Goal: Use online tool/utility: Utilize a website feature to perform a specific function

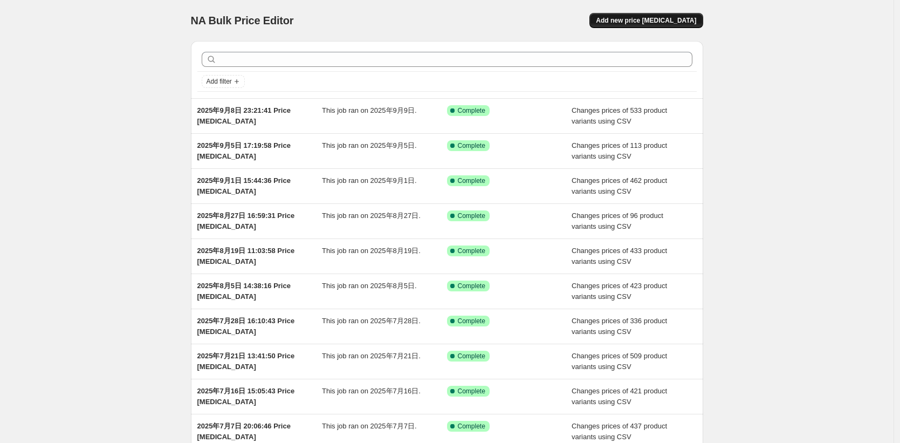
click at [680, 20] on span "Add new price change job" at bounding box center [646, 20] width 100 height 9
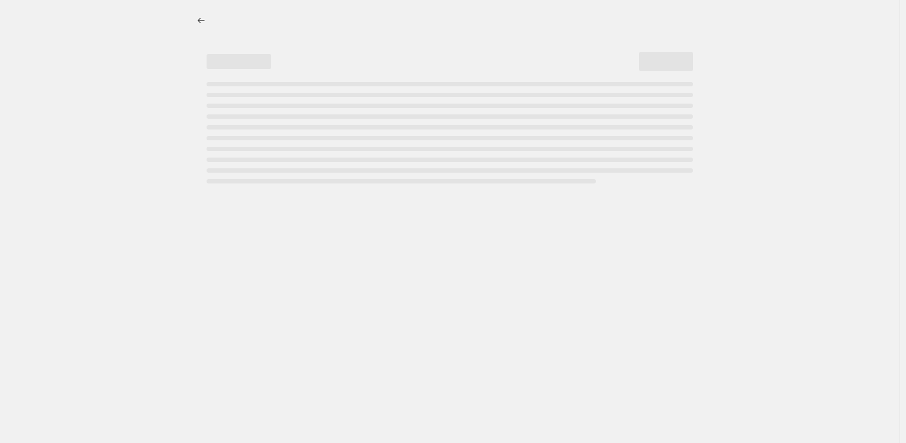
select select "percentage"
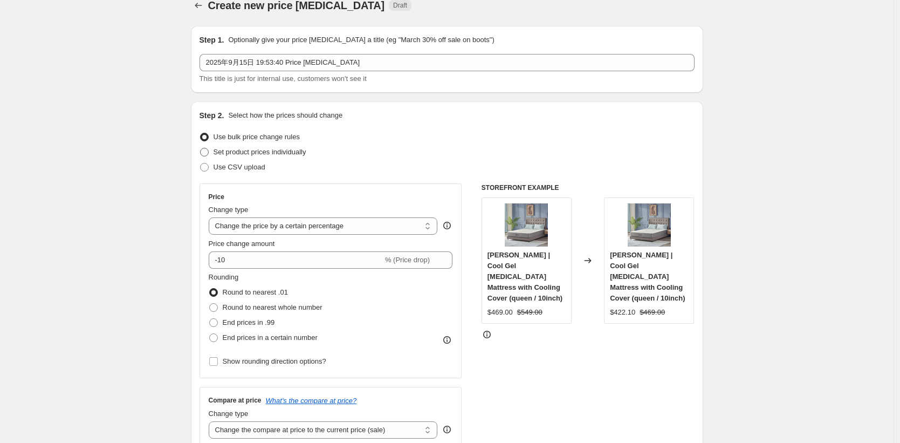
scroll to position [1, 0]
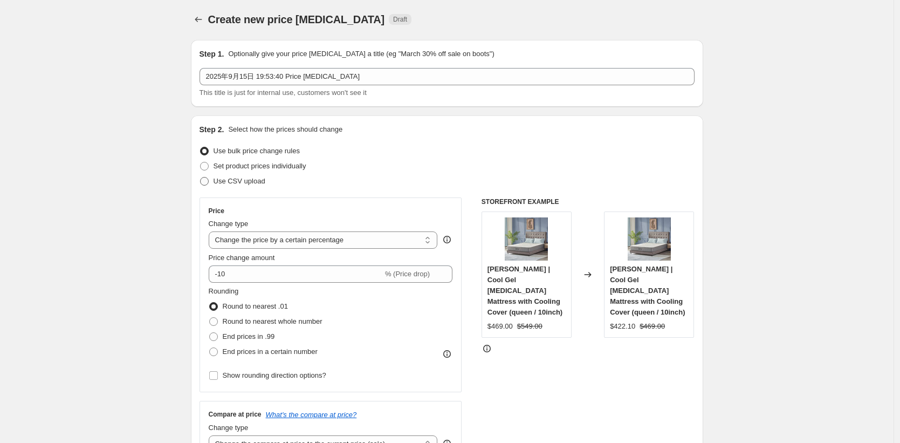
click at [240, 183] on span "Use CSV upload" at bounding box center [239, 181] width 52 height 8
click at [201, 177] on input "Use CSV upload" at bounding box center [200, 177] width 1 height 1
radio input "true"
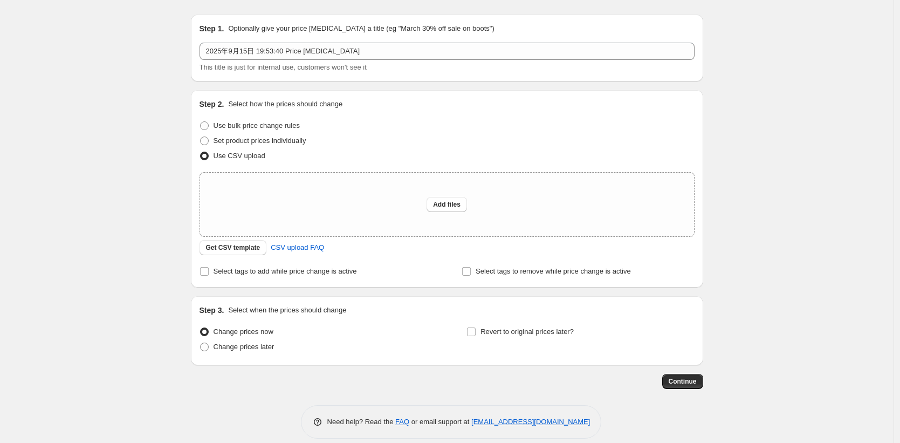
scroll to position [38, 0]
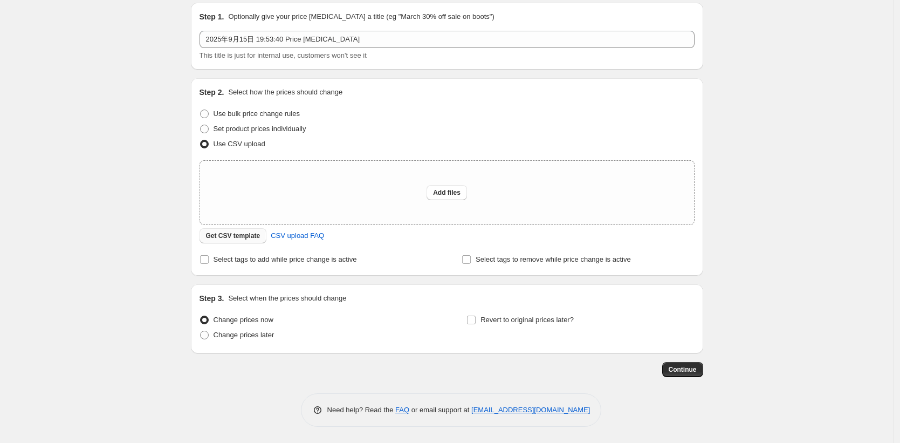
click at [243, 238] on span "Get CSV template" at bounding box center [233, 235] width 54 height 9
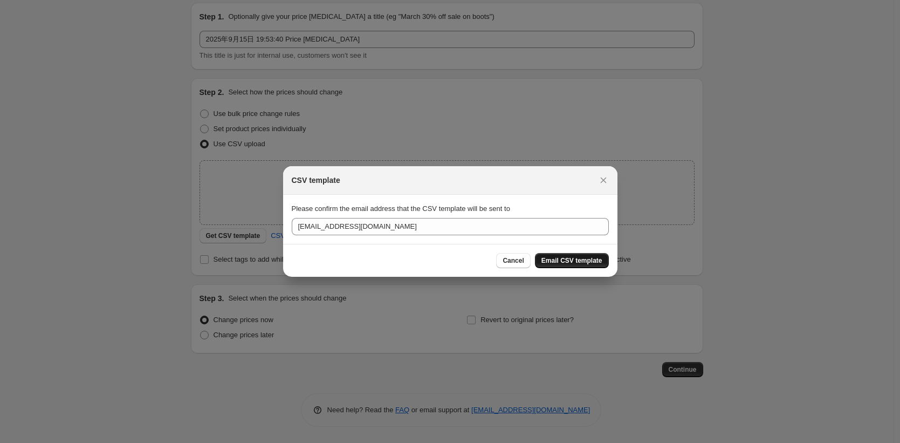
click at [569, 262] on span "Email CSV template" at bounding box center [571, 260] width 61 height 9
